Goal: Task Accomplishment & Management: Use online tool/utility

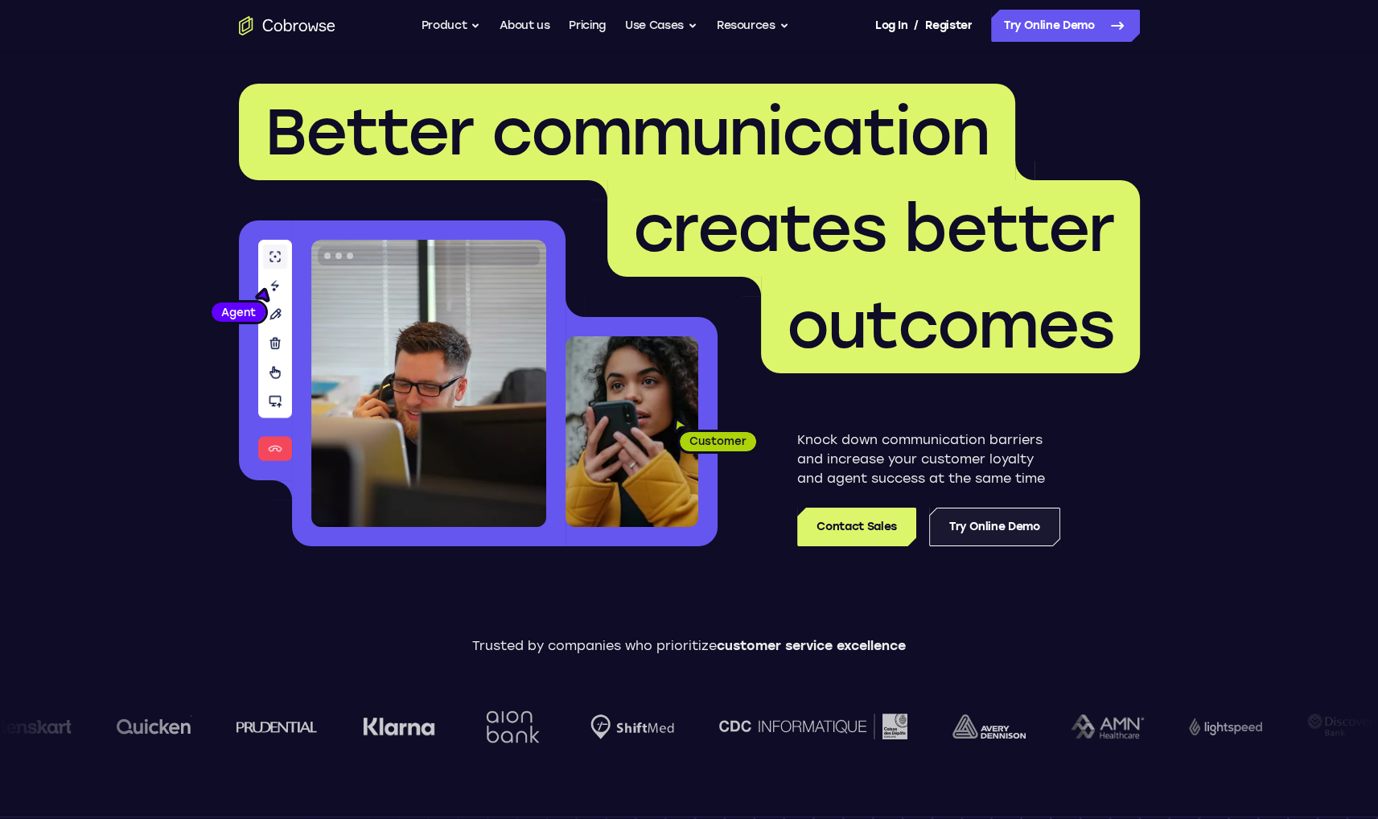
click at [1020, 528] on link "Try Online Demo" at bounding box center [994, 527] width 131 height 39
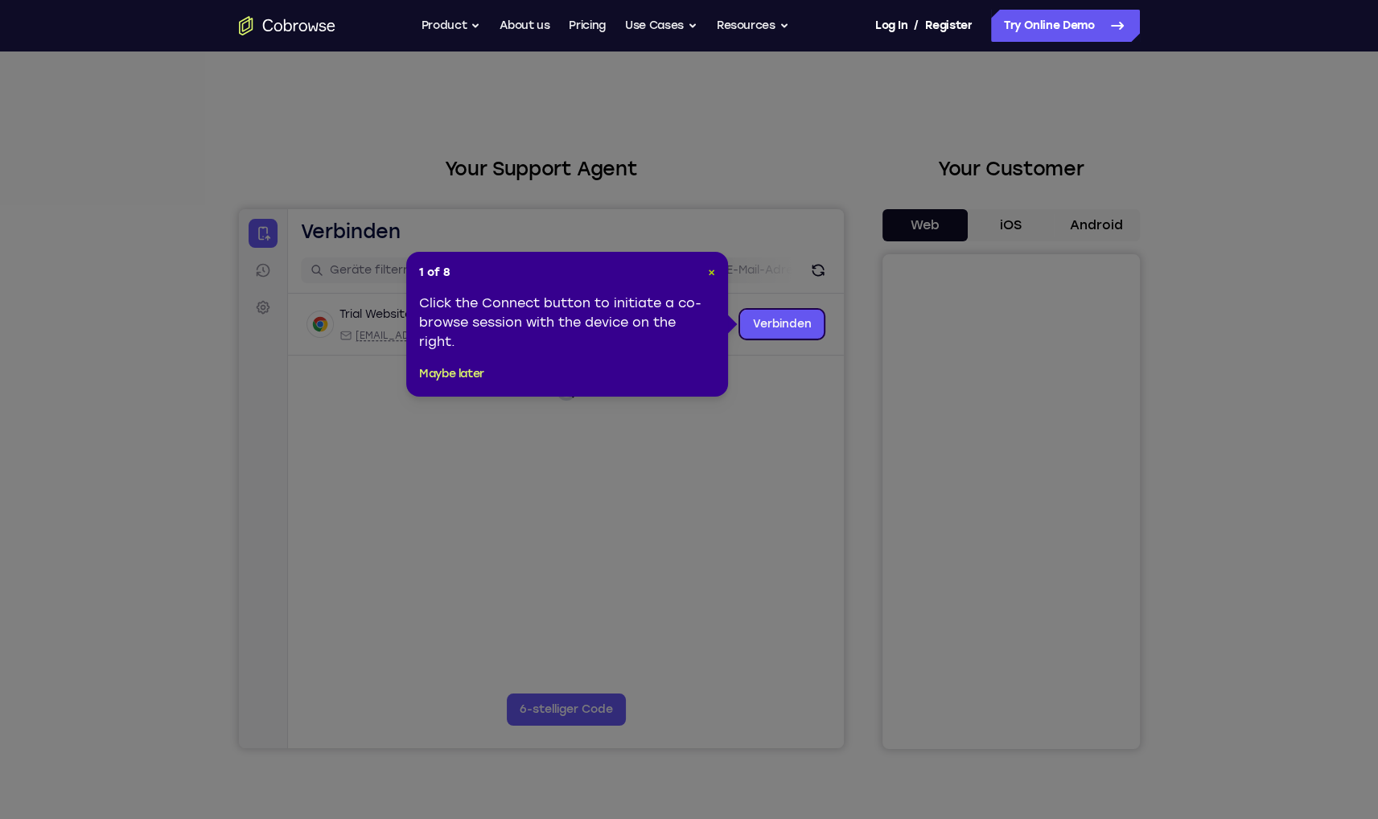
click at [709, 268] on span "×" at bounding box center [711, 272] width 7 height 14
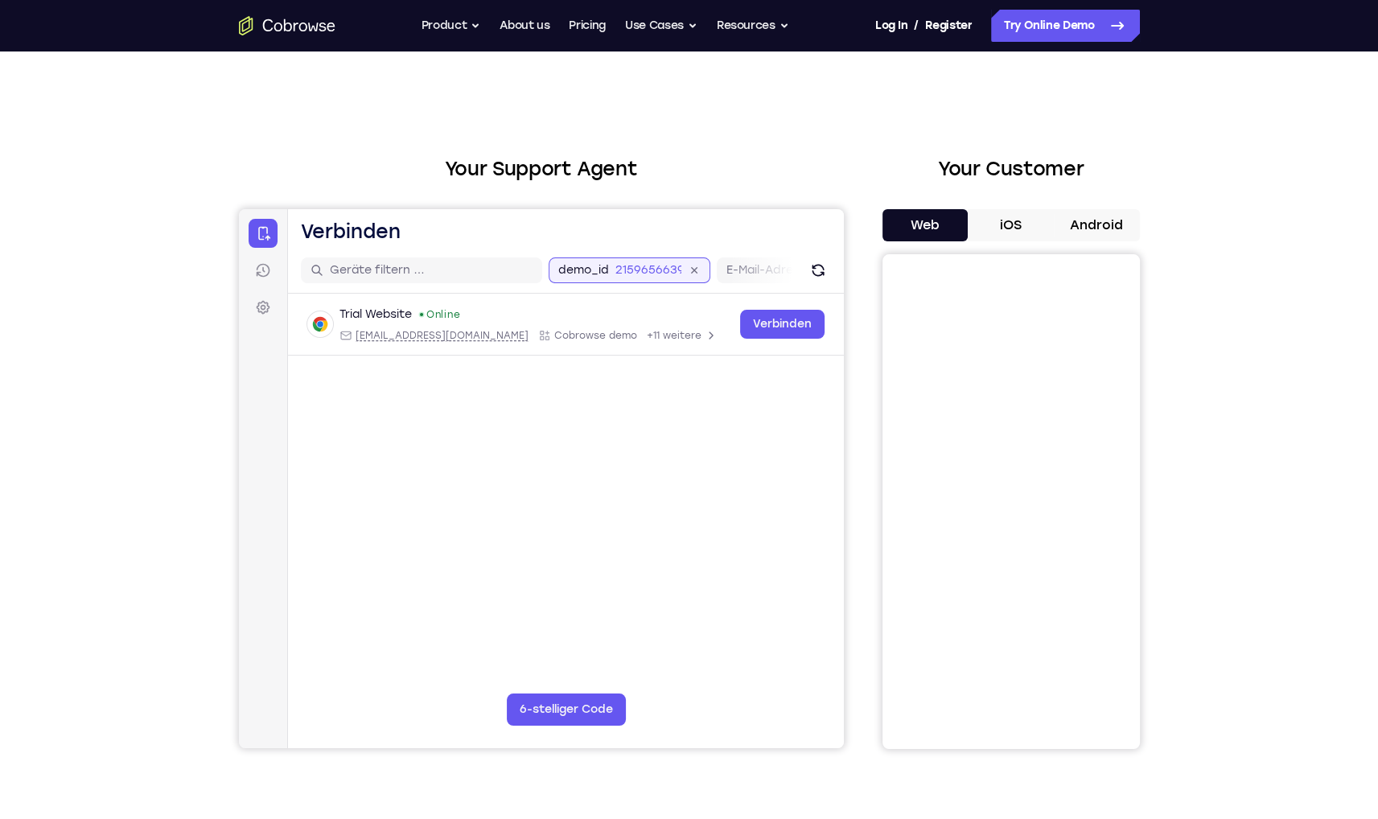
click at [624, 274] on input "2159656639" at bounding box center [648, 270] width 66 height 16
click at [662, 561] on main "demo_id 2159656639 2159656639 E-Mail-Adresse Benutzer-ID Geräte-ID Gerätename 6…" at bounding box center [565, 517] width 556 height 539
click at [358, 261] on div at bounding box center [337, 270] width 241 height 26
click at [362, 278] on div at bounding box center [337, 270] width 241 height 26
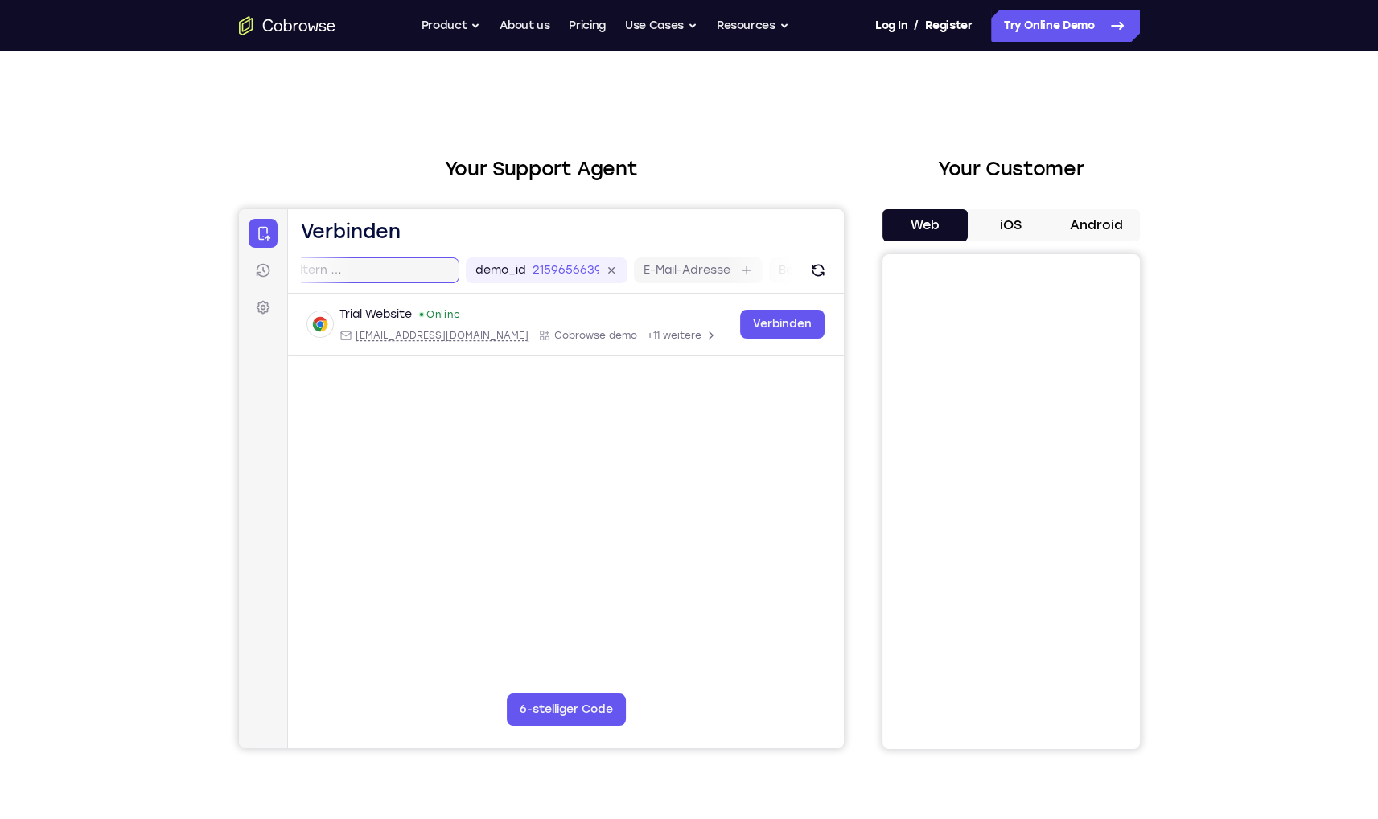
click at [364, 273] on input "text" at bounding box center [347, 270] width 203 height 16
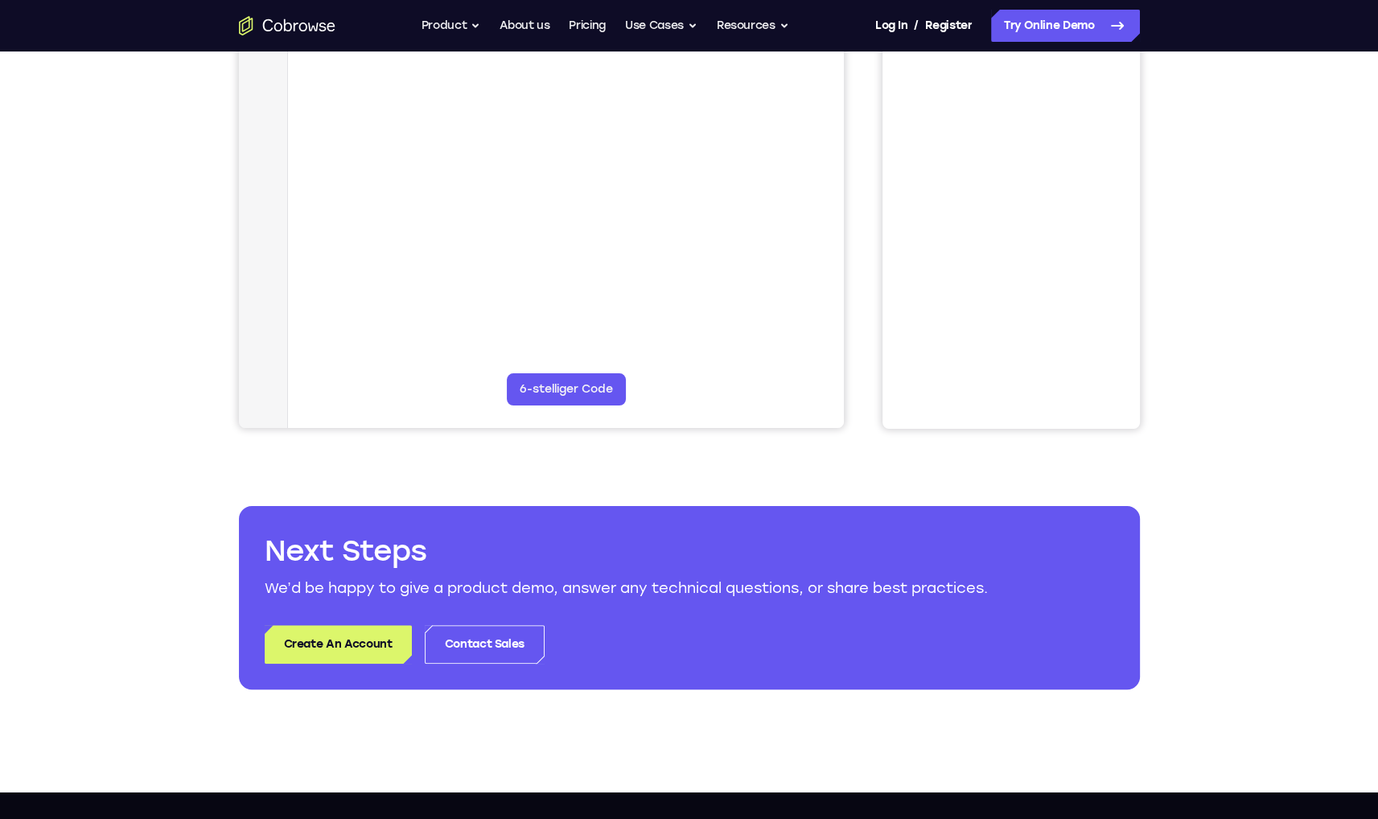
scroll to position [322, 0]
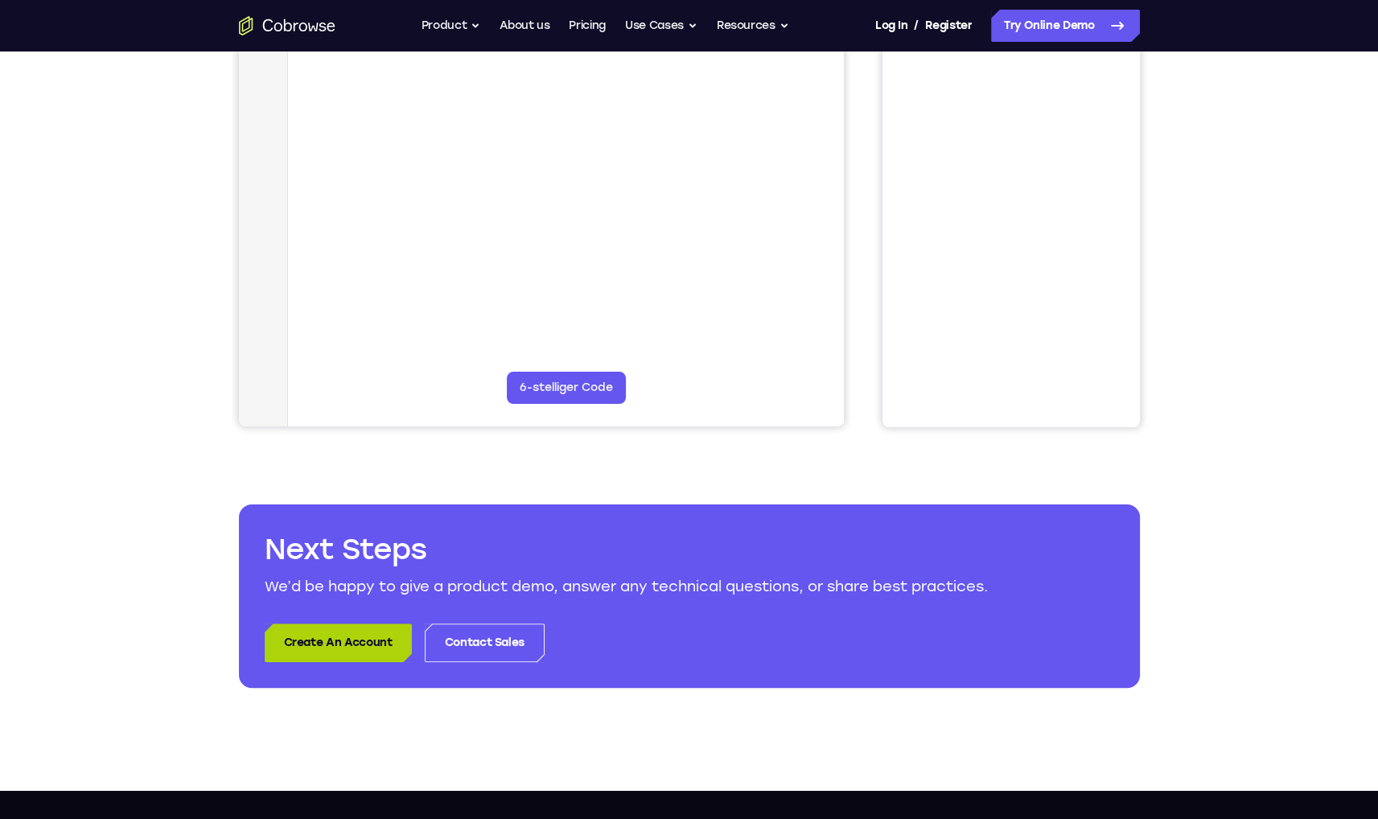
click at [353, 636] on link "Create An Account" at bounding box center [338, 643] width 147 height 39
